Goal: Transaction & Acquisition: Purchase product/service

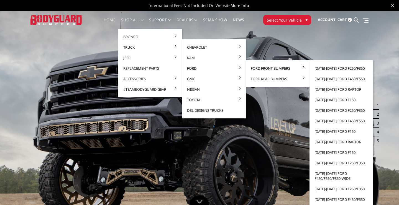
click at [331, 69] on link "[DATE]-[DATE] Ford F250/F350" at bounding box center [341, 68] width 59 height 11
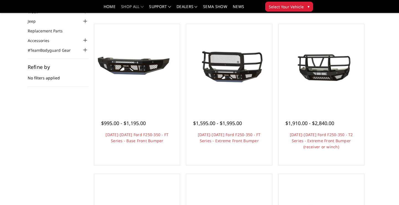
scroll to position [39, 0]
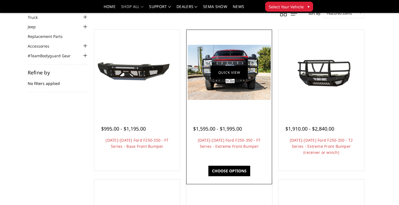
click at [239, 76] on link "Quick view" at bounding box center [229, 72] width 37 height 13
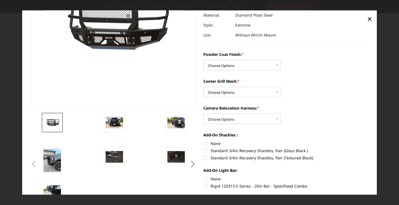
scroll to position [80, 0]
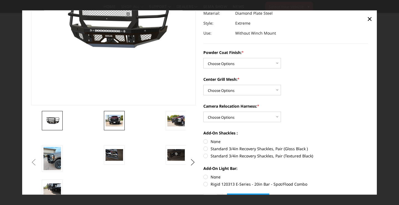
click at [119, 120] on img at bounding box center [114, 121] width 17 height 12
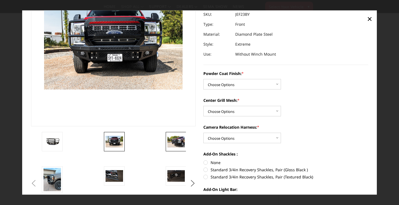
scroll to position [60, 0]
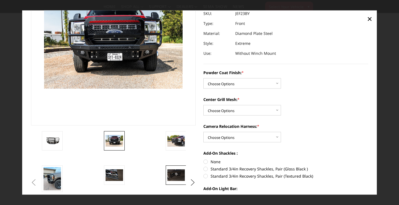
click at [177, 176] on img at bounding box center [175, 176] width 17 height 12
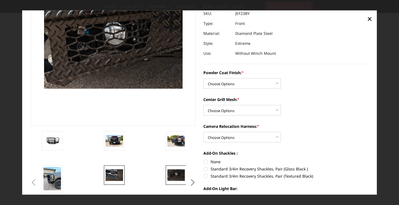
click at [116, 174] on img at bounding box center [114, 176] width 17 height 12
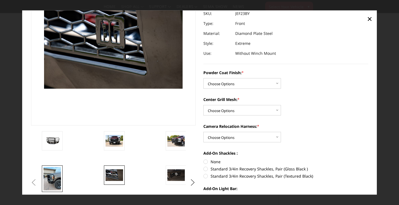
click at [55, 179] on img at bounding box center [52, 178] width 17 height 23
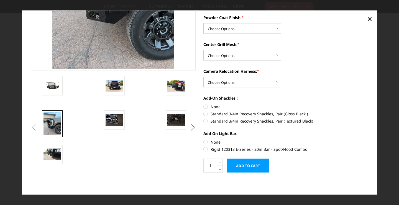
scroll to position [115, 0]
click at [57, 157] on img at bounding box center [52, 155] width 17 height 12
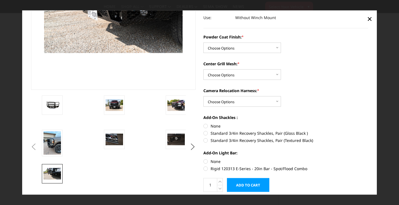
scroll to position [96, 0]
select select "3268"
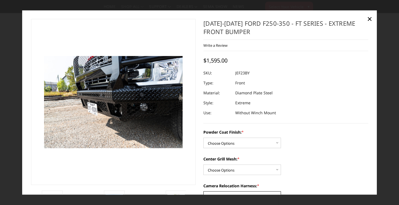
scroll to position [0, 0]
click at [371, 18] on span "×" at bounding box center [369, 19] width 5 height 12
